Goal: Information Seeking & Learning: Find specific page/section

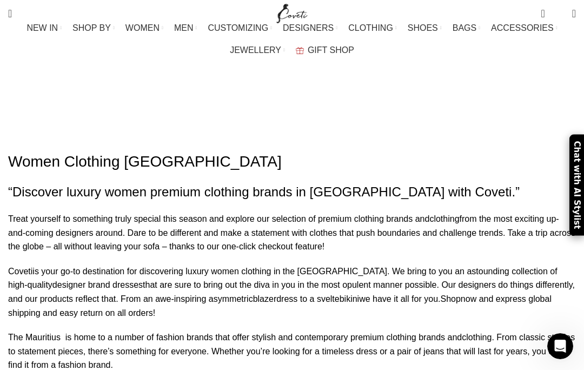
scroll to position [21, 0]
click at [34, 15] on div "Search Search" at bounding box center [136, 13] width 266 height 27
click at [81, 45] on input "Search" at bounding box center [84, 54] width 162 height 38
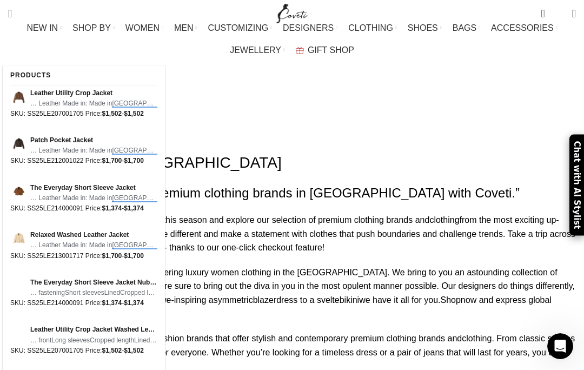
type input "Mauritius"
click at [152, 45] on button "Search" at bounding box center [152, 54] width 25 height 38
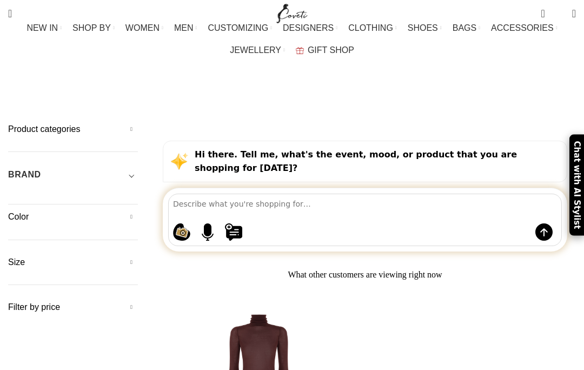
click at [129, 168] on span "Toggle filter" at bounding box center [131, 174] width 13 height 13
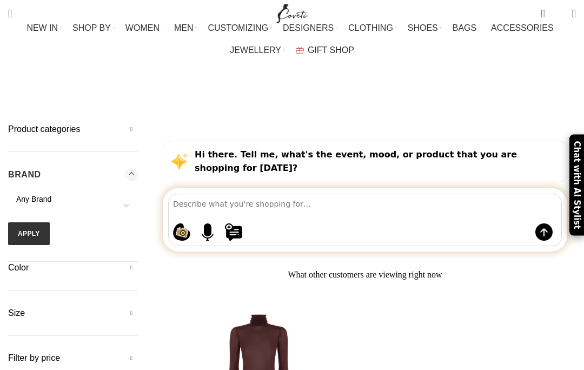
scroll to position [45, 0]
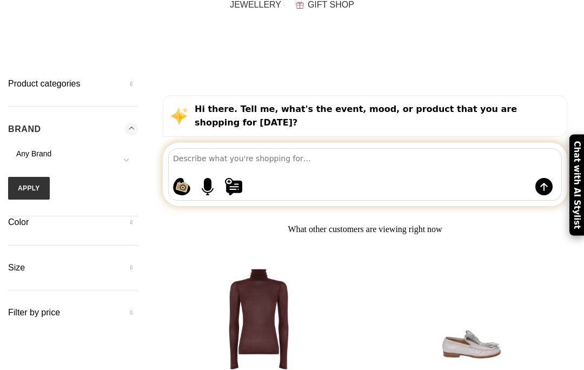
click at [123, 149] on span at bounding box center [126, 160] width 23 height 23
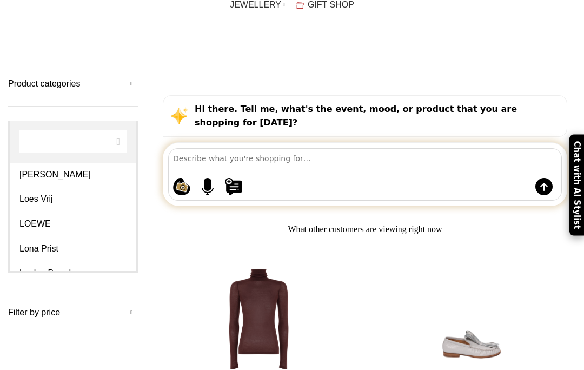
scroll to position [1866, 0]
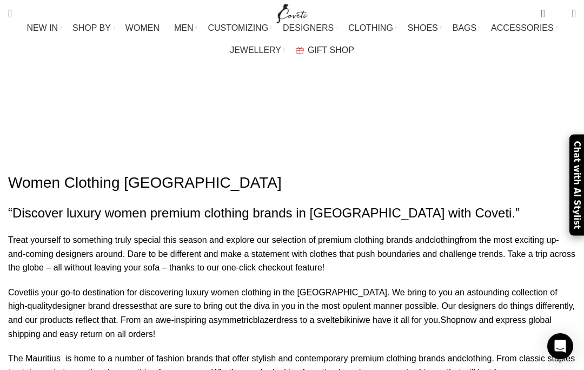
click at [490, 1] on div "0 items $ 0 0 Wishlist Login / Register" at bounding box center [448, 13] width 266 height 27
